Goal: Task Accomplishment & Management: Manage account settings

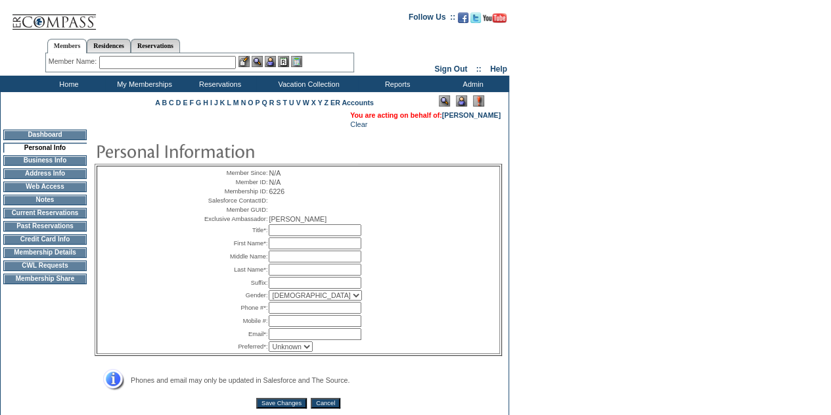
click at [281, 236] on input "text" at bounding box center [315, 230] width 93 height 12
type input "Mr."
click at [338, 249] on input "text" at bounding box center [315, 243] width 93 height 12
type input "[PERSON_NAME]"
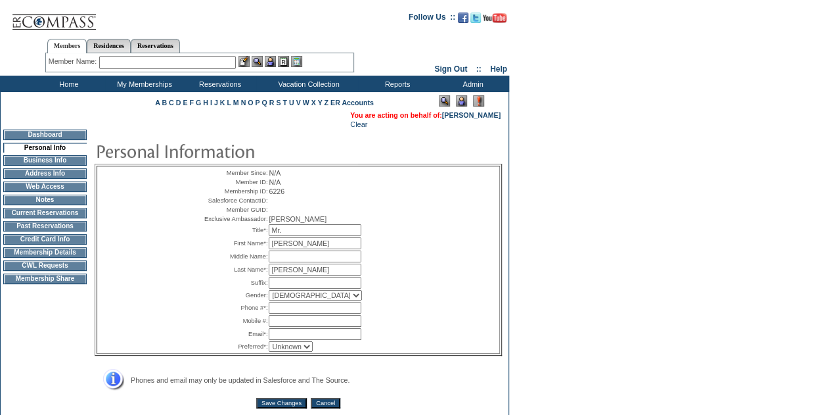
paste input "[PHONE_NUMBER]"
type input "[PHONE_NUMBER]"
click at [281, 340] on input "text" at bounding box center [315, 334] width 93 height 12
paste input "[EMAIL_ADDRESS][DOMAIN_NAME]"
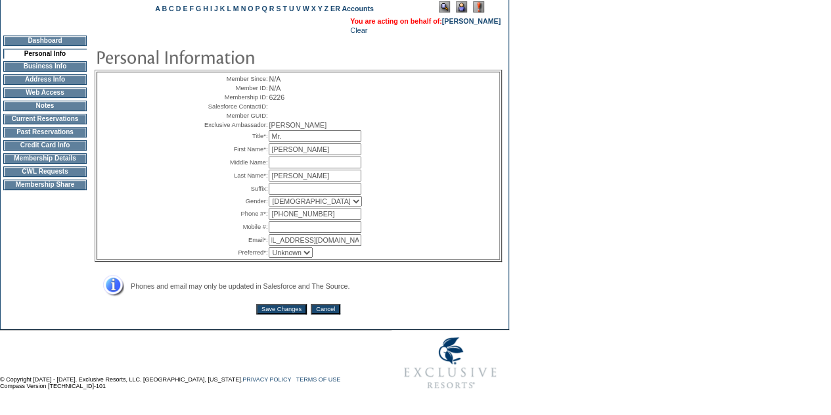
scroll to position [118, 0]
type input "[EMAIL_ADDRESS][DOMAIN_NAME]"
click at [270, 308] on input "Save Changes" at bounding box center [281, 309] width 51 height 11
